Goal: Information Seeking & Learning: Learn about a topic

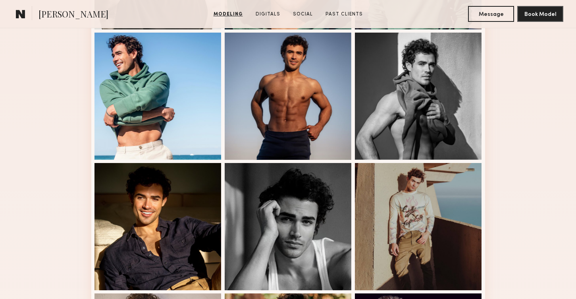
scroll to position [333, 0]
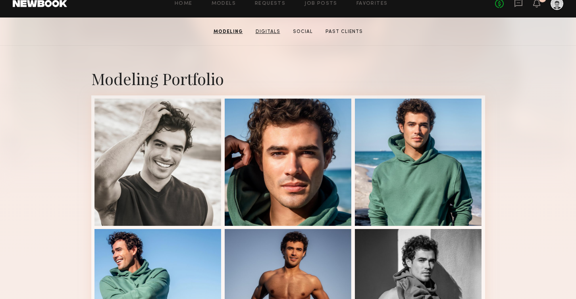
click at [270, 30] on link "Digitals" at bounding box center [268, 31] width 31 height 7
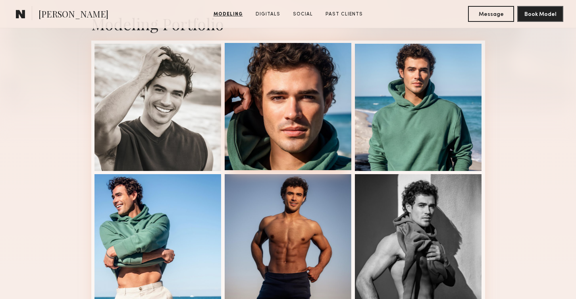
scroll to position [187, 0]
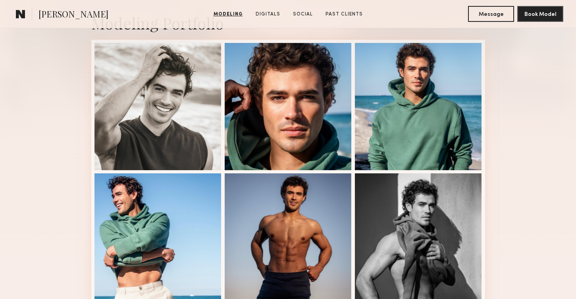
scroll to position [183, 0]
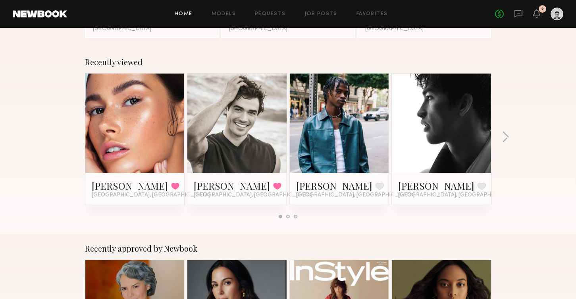
scroll to position [108, 0]
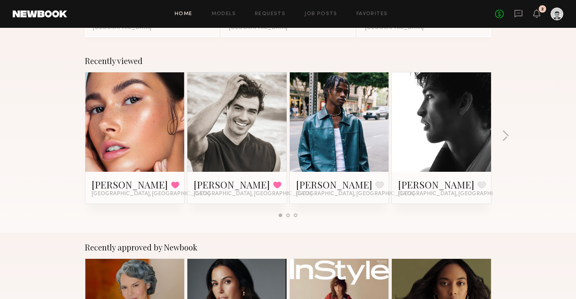
click at [404, 112] on div at bounding box center [441, 121] width 99 height 99
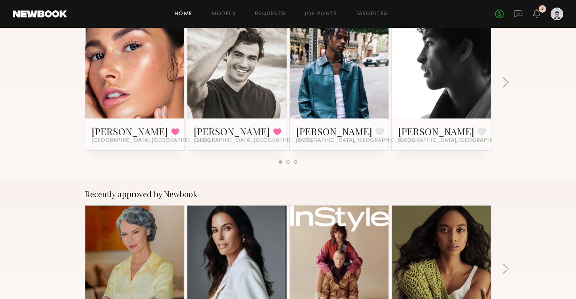
scroll to position [0, 0]
